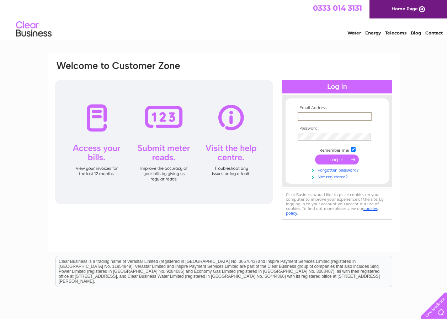
click at [318, 118] on input "text" at bounding box center [334, 116] width 74 height 9
type input "sueandtaff@gmail.com"
click at [331, 162] on input "submit" at bounding box center [337, 159] width 44 height 10
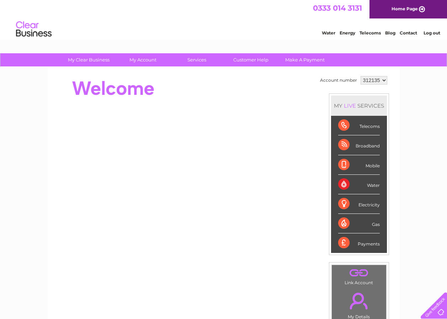
click at [364, 130] on div "Telecoms" at bounding box center [359, 126] width 42 height 20
click at [364, 136] on div "Broadband" at bounding box center [359, 145] width 42 height 20
click at [362, 129] on div "Telecoms" at bounding box center [359, 126] width 42 height 20
click at [345, 124] on div "Telecoms" at bounding box center [359, 126] width 42 height 20
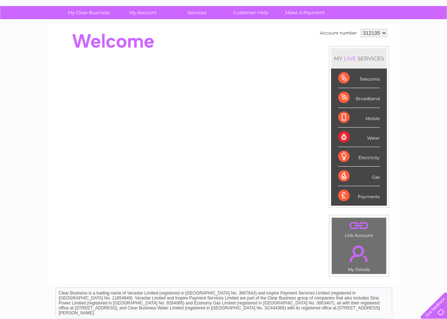
scroll to position [32, 0]
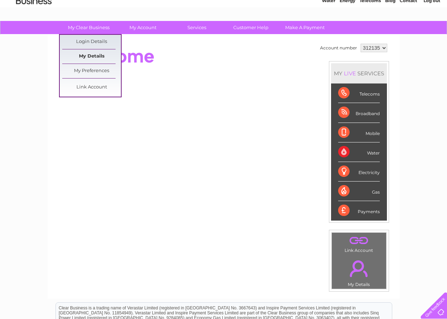
click at [81, 53] on link "My Details" at bounding box center [91, 56] width 59 height 14
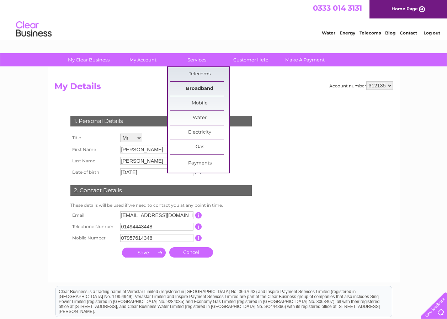
click at [195, 90] on link "Broadband" at bounding box center [199, 89] width 59 height 14
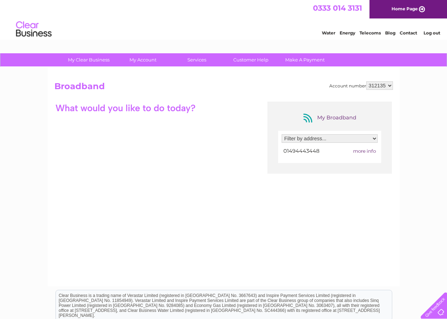
click at [373, 138] on select "Filter by address... 7 Queen Victoria Road, High Wycombe, Buckinghamshire, HP11…" at bounding box center [329, 138] width 96 height 9
select select "1092211"
click at [281, 134] on select "Filter by address... 7 Queen Victoria Road, High Wycombe, Buckinghamshire, HP11…" at bounding box center [329, 138] width 96 height 9
click at [173, 130] on div "My Broadband Filter by address... 7 Queen Victoria Road, High Wycombe, Buckingh…" at bounding box center [223, 171] width 338 height 139
click at [199, 105] on div at bounding box center [155, 108] width 203 height 12
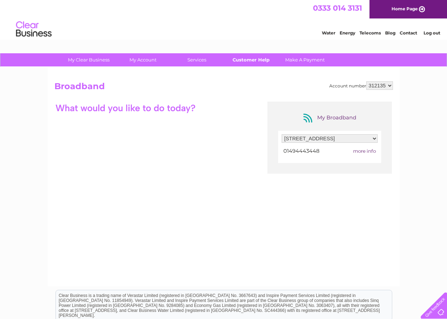
click at [238, 57] on link "Customer Help" at bounding box center [250, 59] width 59 height 13
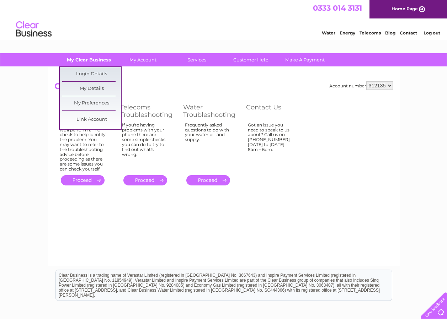
click at [88, 59] on link "My Clear Business" at bounding box center [88, 59] width 59 height 13
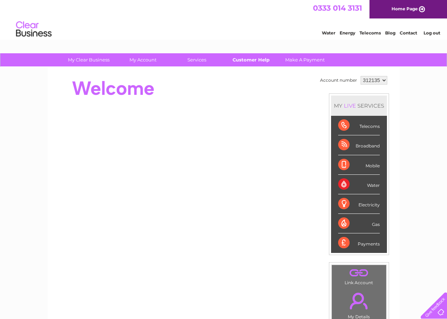
click at [248, 60] on link "Customer Help" at bounding box center [250, 59] width 59 height 13
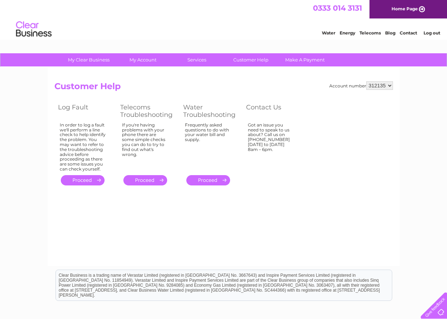
click at [431, 35] on link "Log out" at bounding box center [431, 32] width 17 height 5
